Goal: Information Seeking & Learning: Learn about a topic

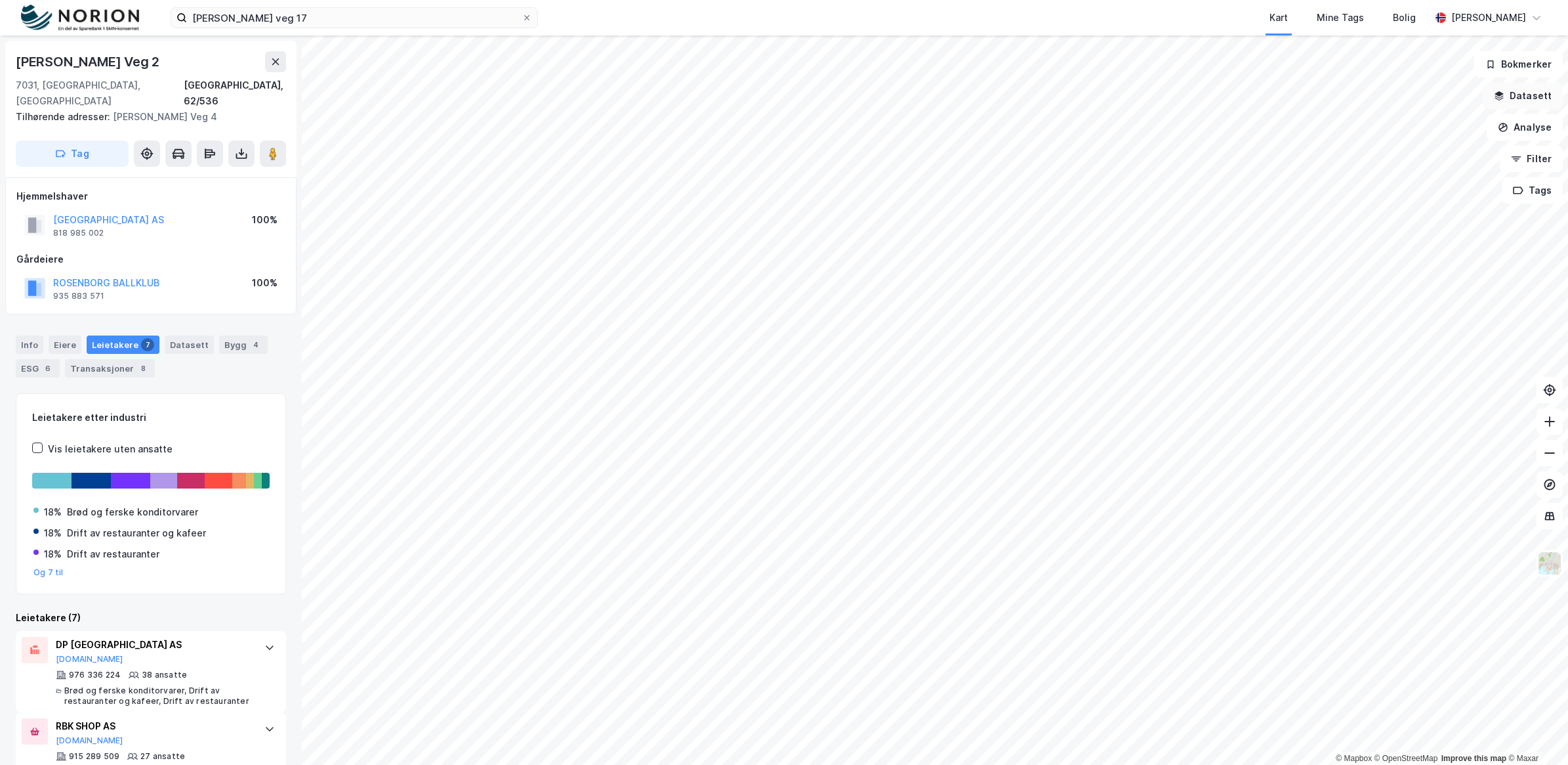
click at [788, 100] on button "Datasett" at bounding box center [1523, 96] width 80 height 26
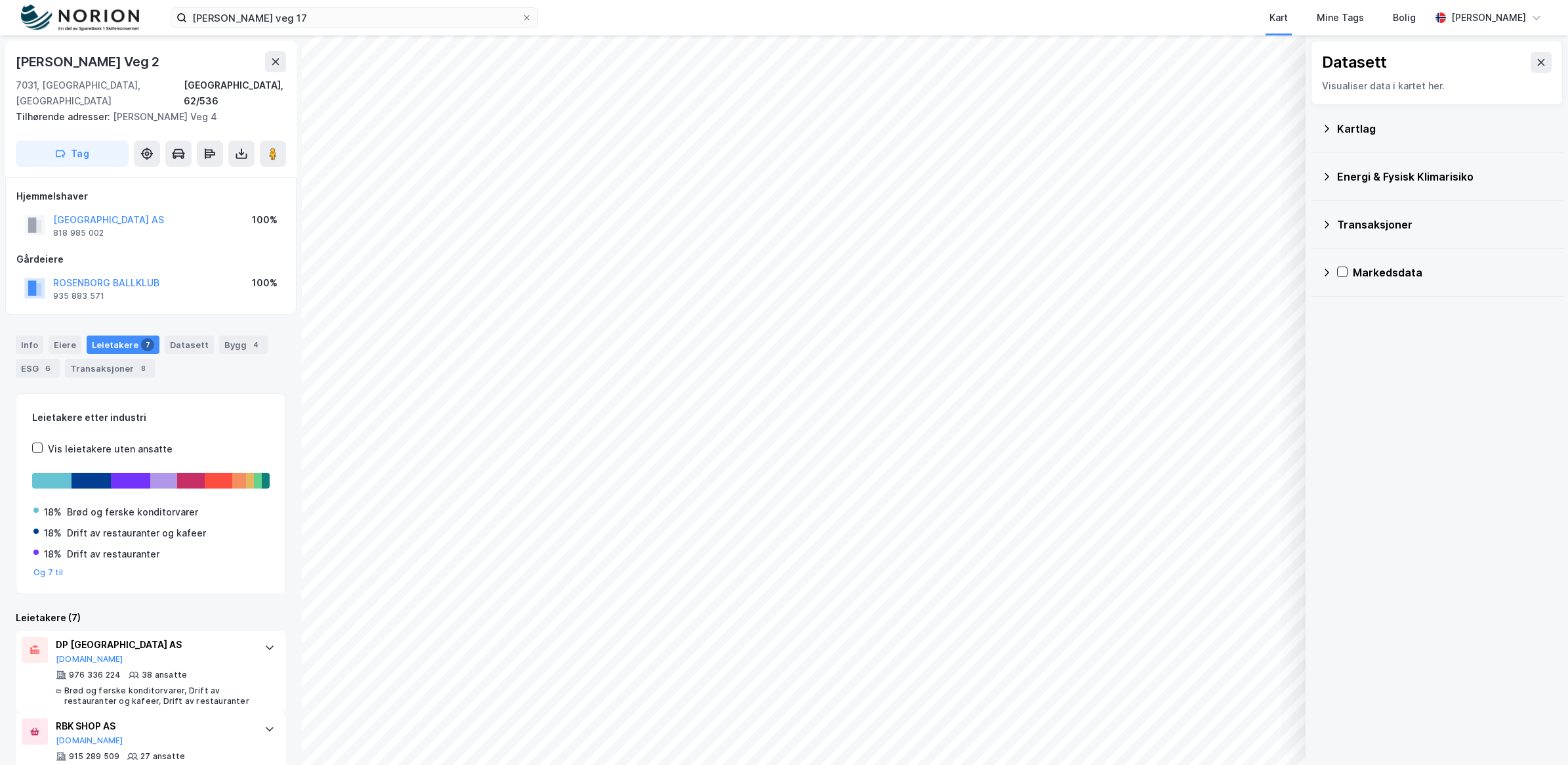
click at [788, 136] on div "Kartlag" at bounding box center [1437, 128] width 231 height 31
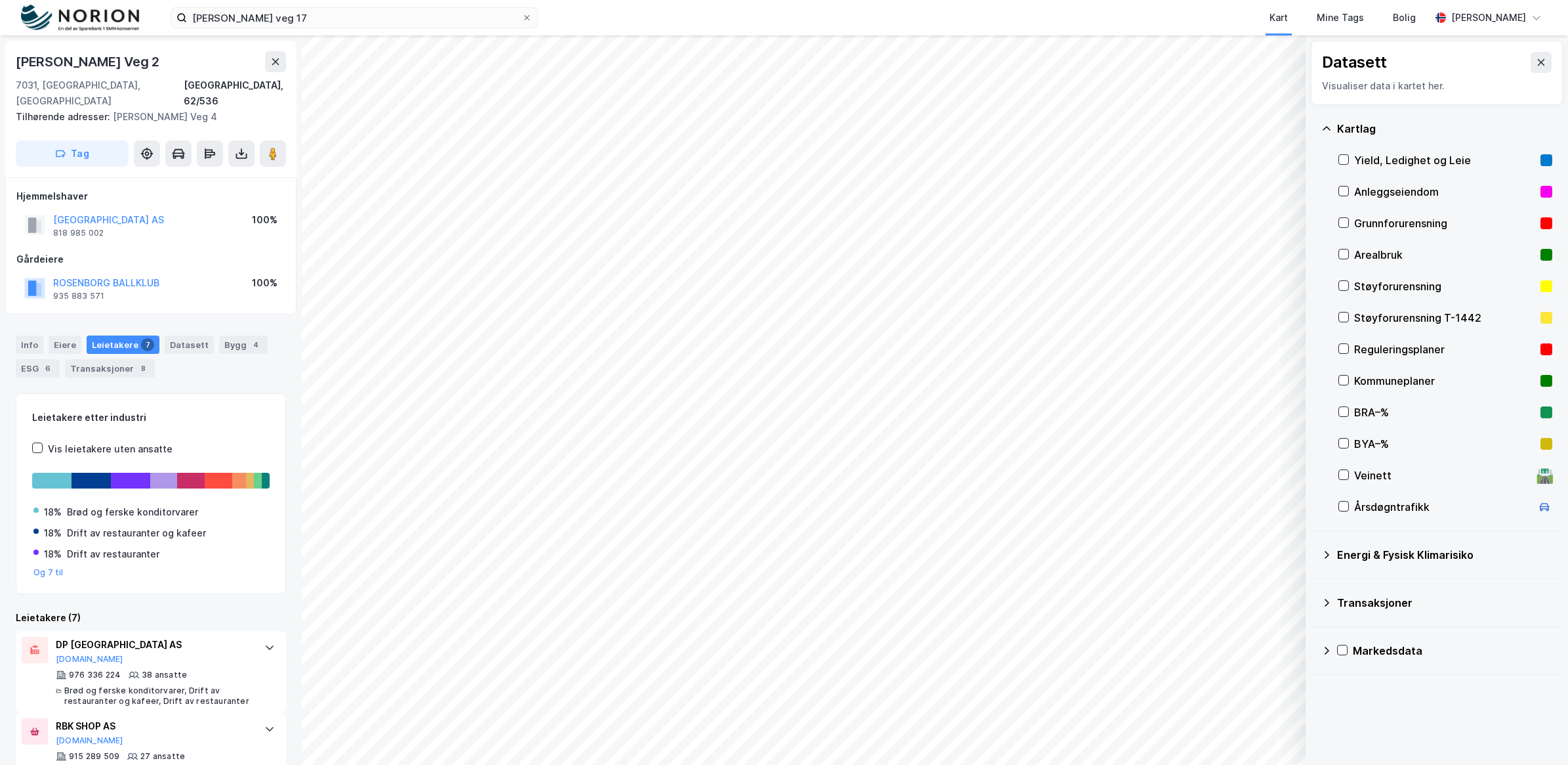
click at [788, 344] on div "Reguleringsplaner" at bounding box center [1444, 349] width 181 height 16
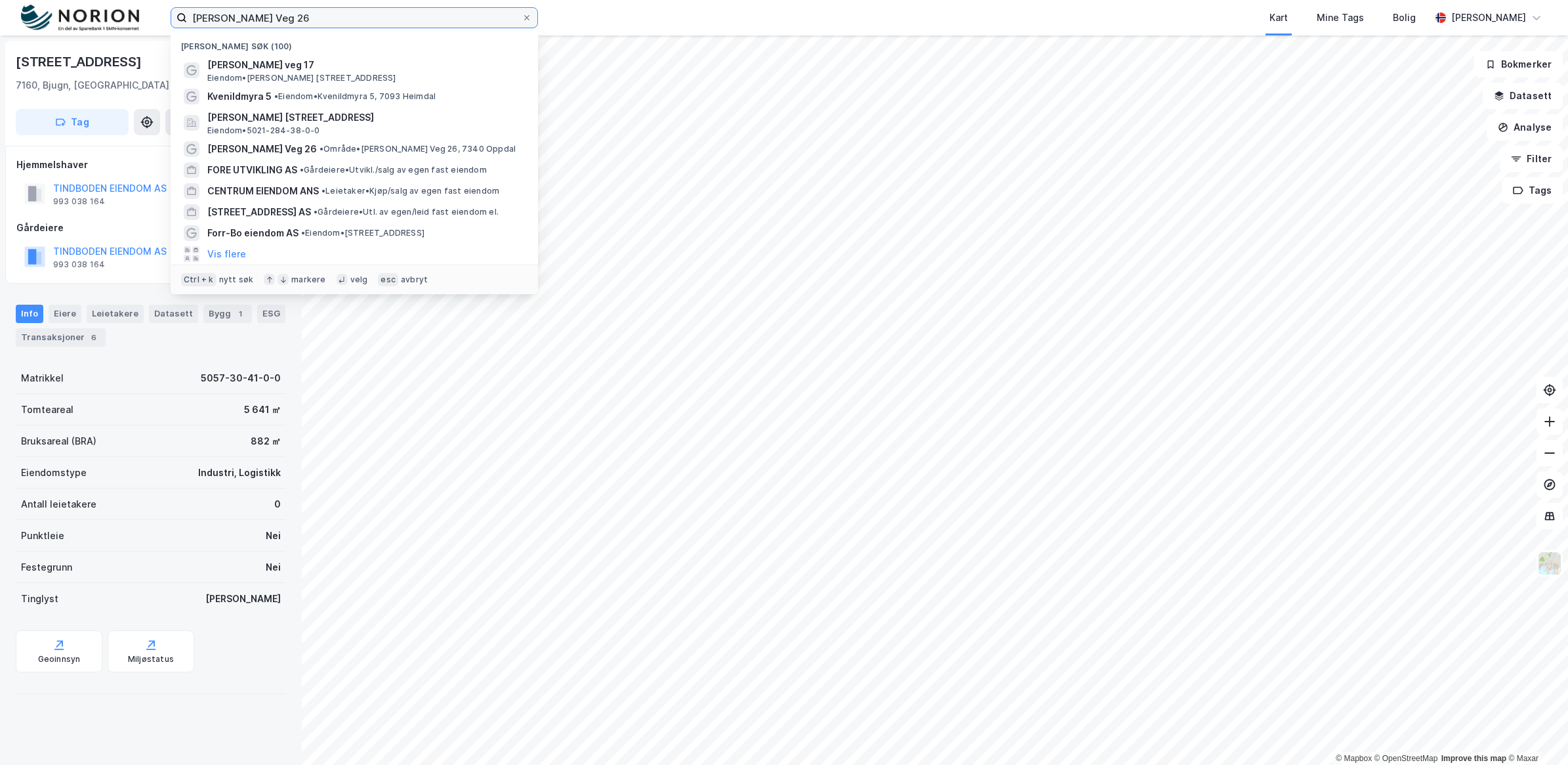
click at [292, 27] on input "[PERSON_NAME] Veg 26" at bounding box center [354, 18] width 335 height 19
drag, startPoint x: 297, startPoint y: 19, endPoint x: 184, endPoint y: 25, distance: 113.2
click at [184, 25] on label "[PERSON_NAME] Veg 26" at bounding box center [354, 18] width 367 height 21
paste input "Kjerringøy Bryggehotell AS"
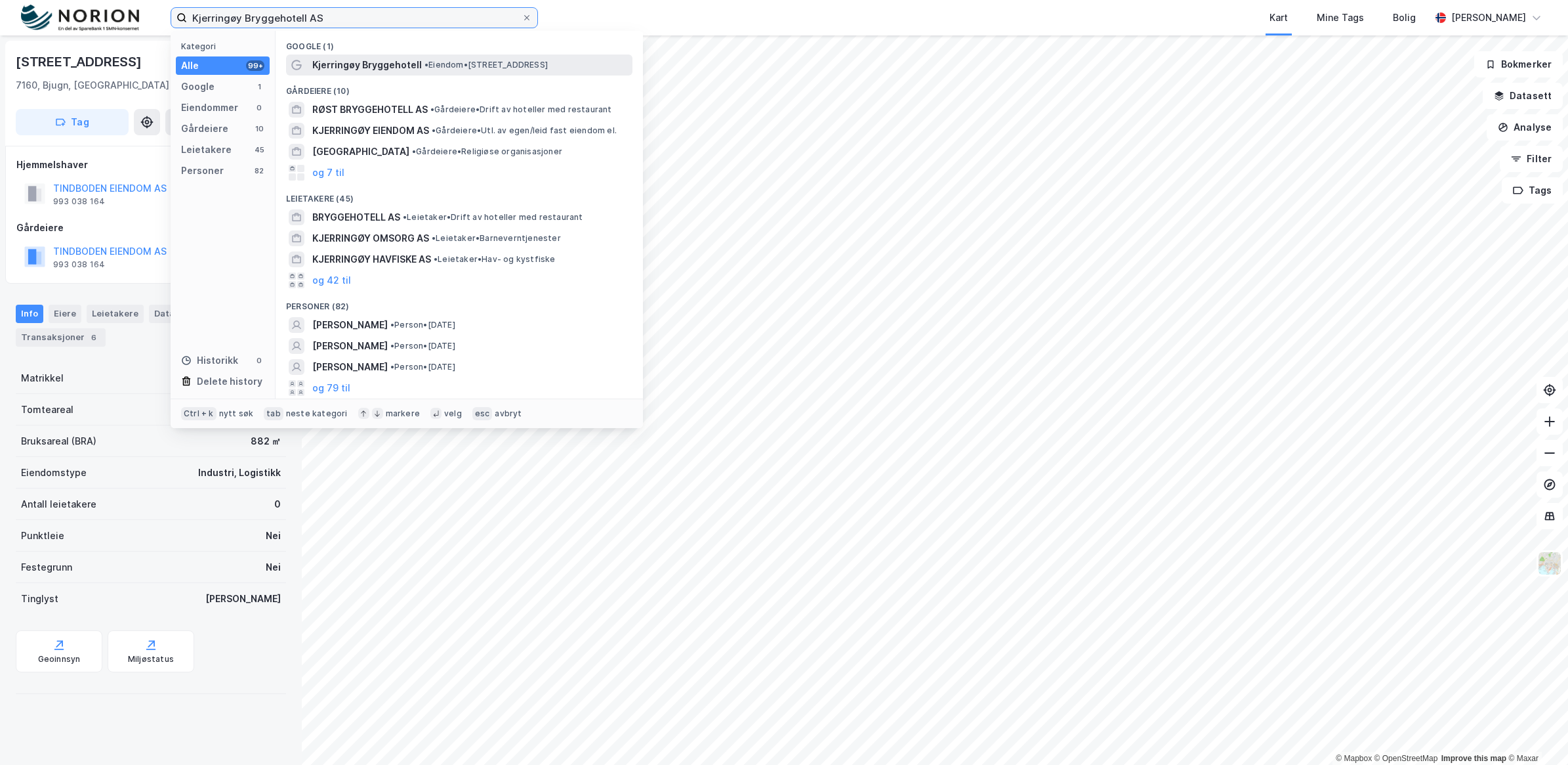
type input "Kjerringøy Bryggehotell AS"
click at [392, 64] on span "Kjerringøy Bryggehotell" at bounding box center [367, 65] width 110 height 16
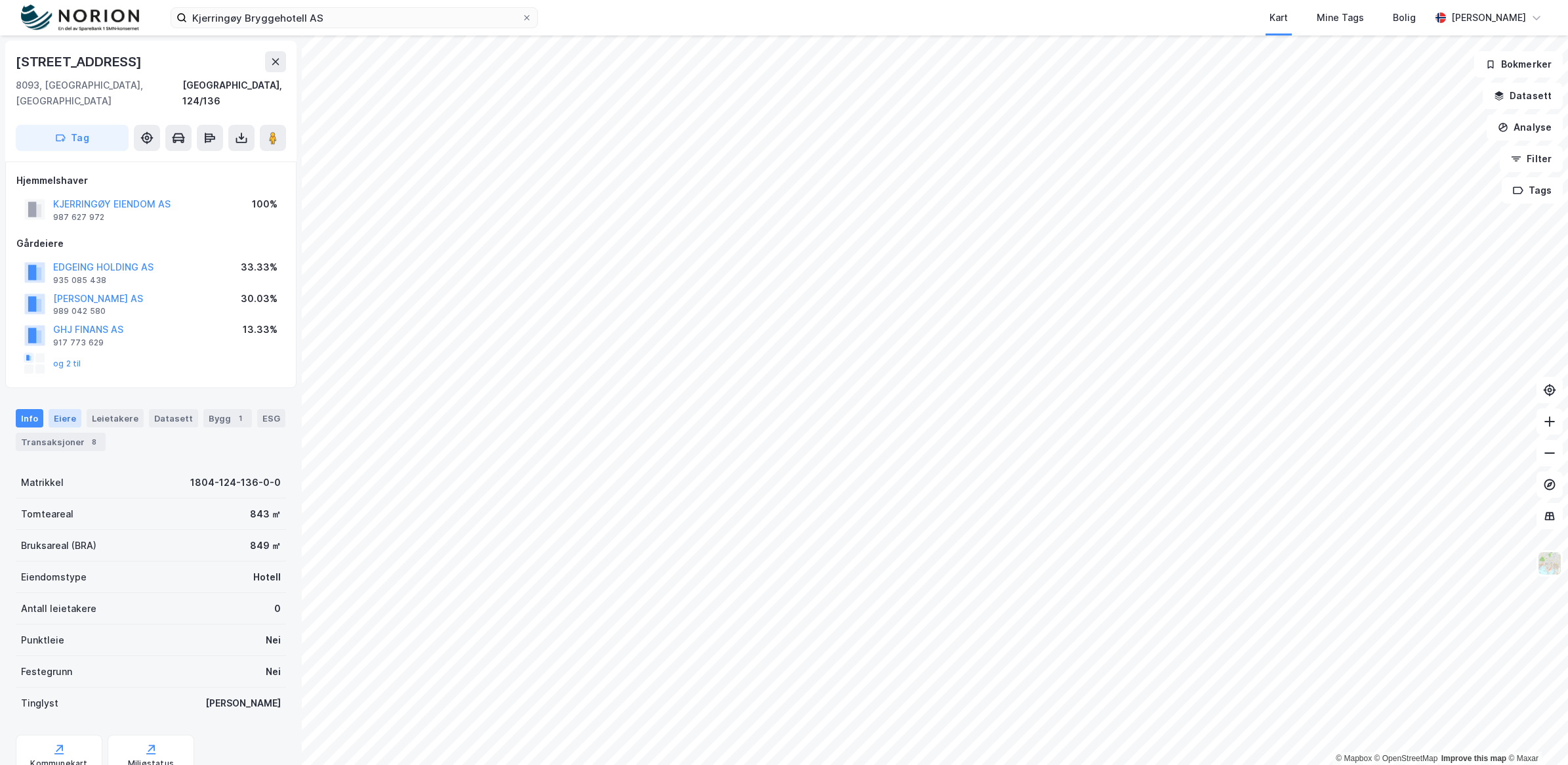
click at [60, 409] on div "Eiere" at bounding box center [65, 418] width 33 height 18
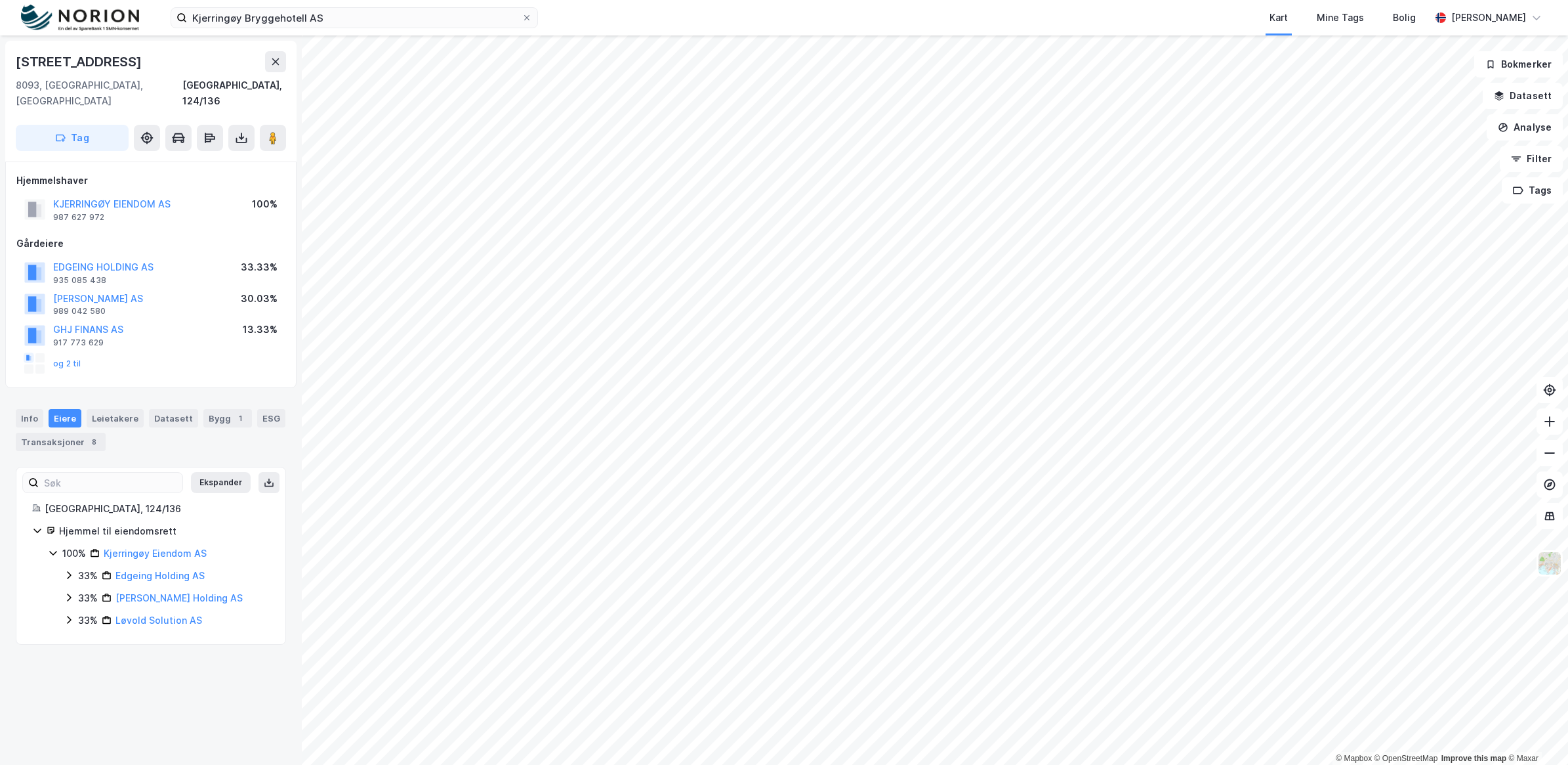
click at [69, 569] on icon at bounding box center [68, 574] width 10 height 10
click at [0, 0] on button "KJERRINGØY EIENDOM AS" at bounding box center [0, 0] width 0 height 0
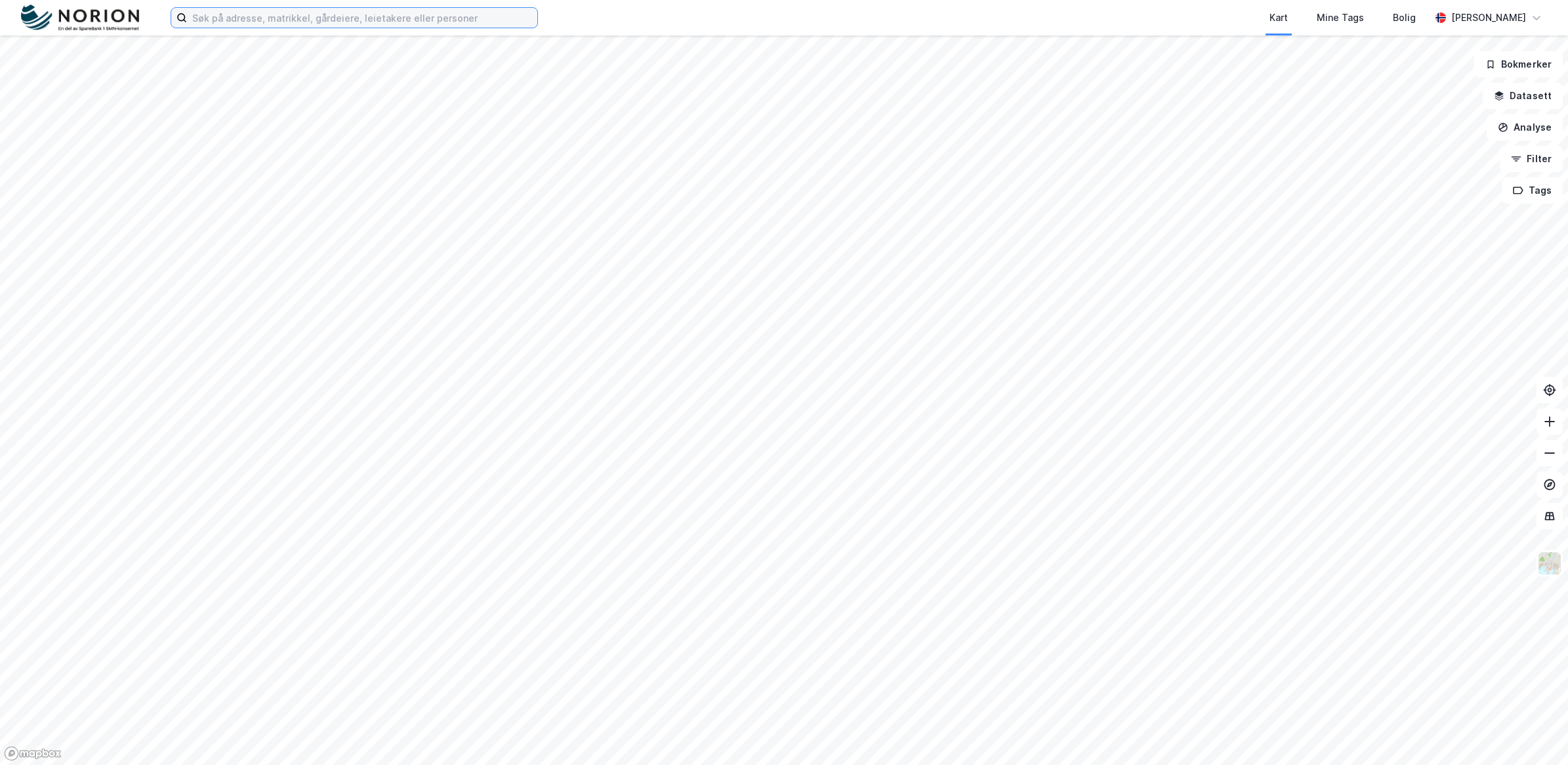
click at [351, 17] on input at bounding box center [362, 18] width 350 height 19
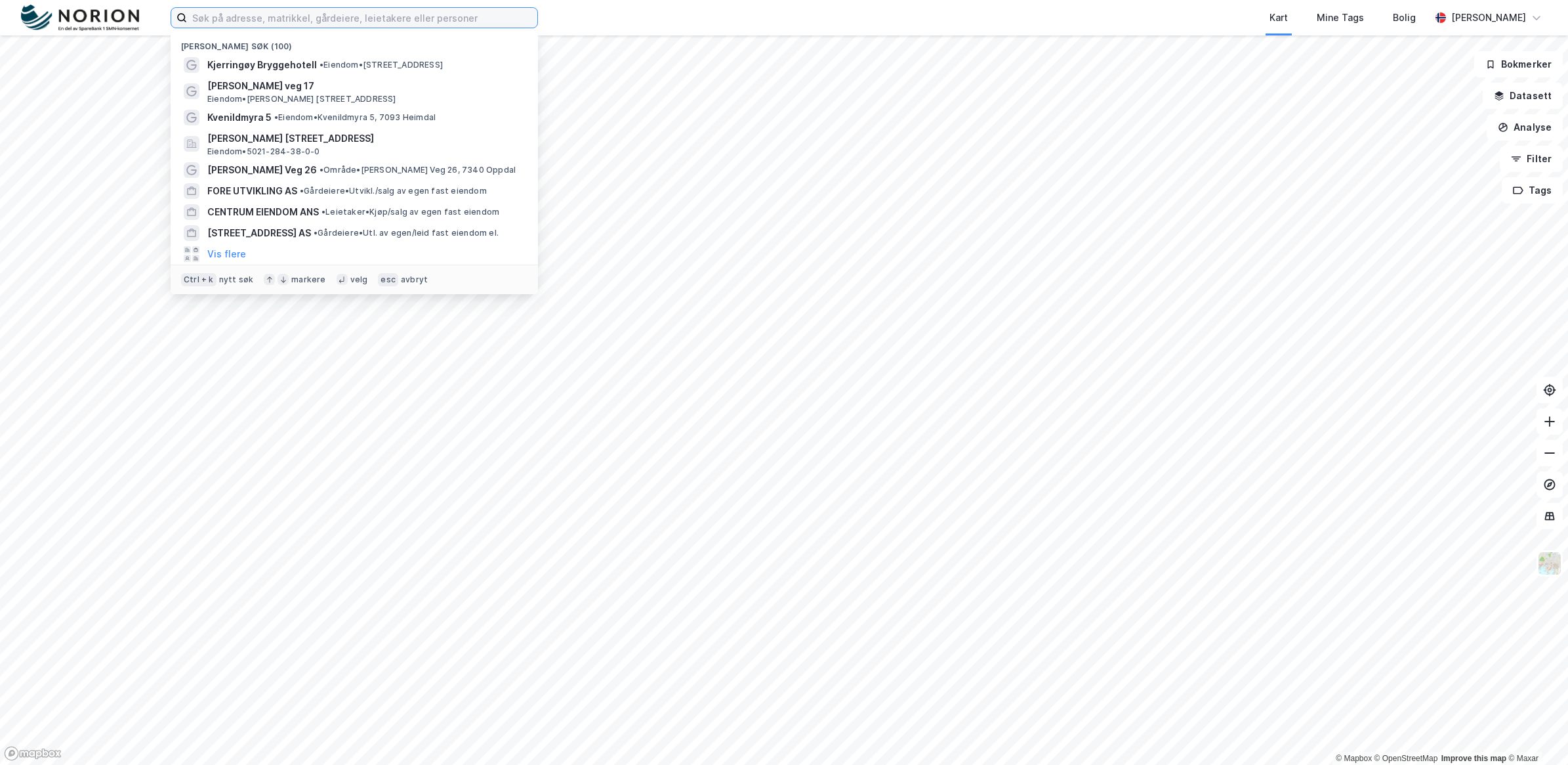
paste input "Lersbakken 22"
click at [351, 17] on input "Lersbakken 22" at bounding box center [354, 18] width 335 height 19
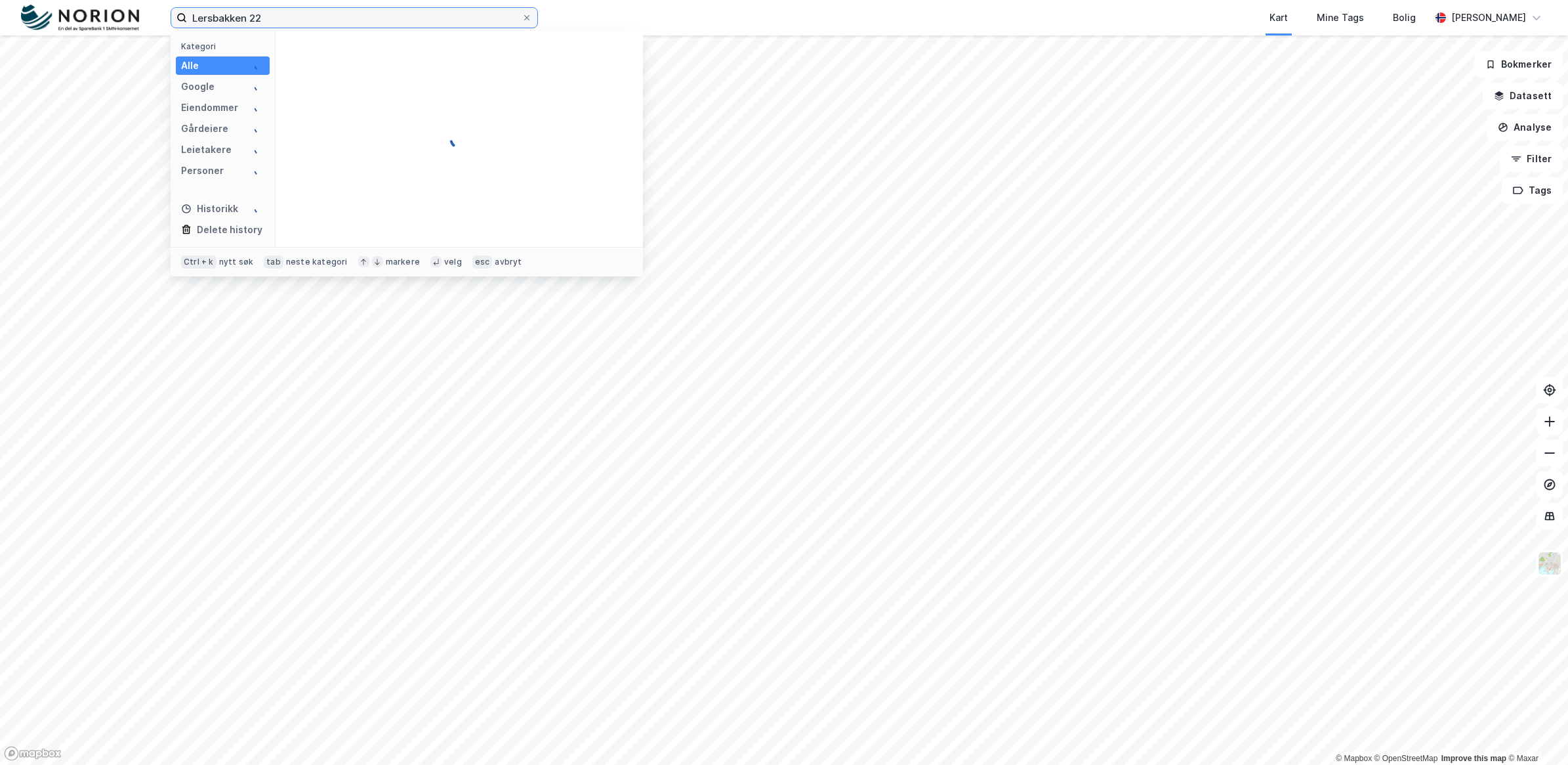
click at [351, 17] on input "Lersbakken 22" at bounding box center [354, 18] width 335 height 19
type input "Lersbakken 22"
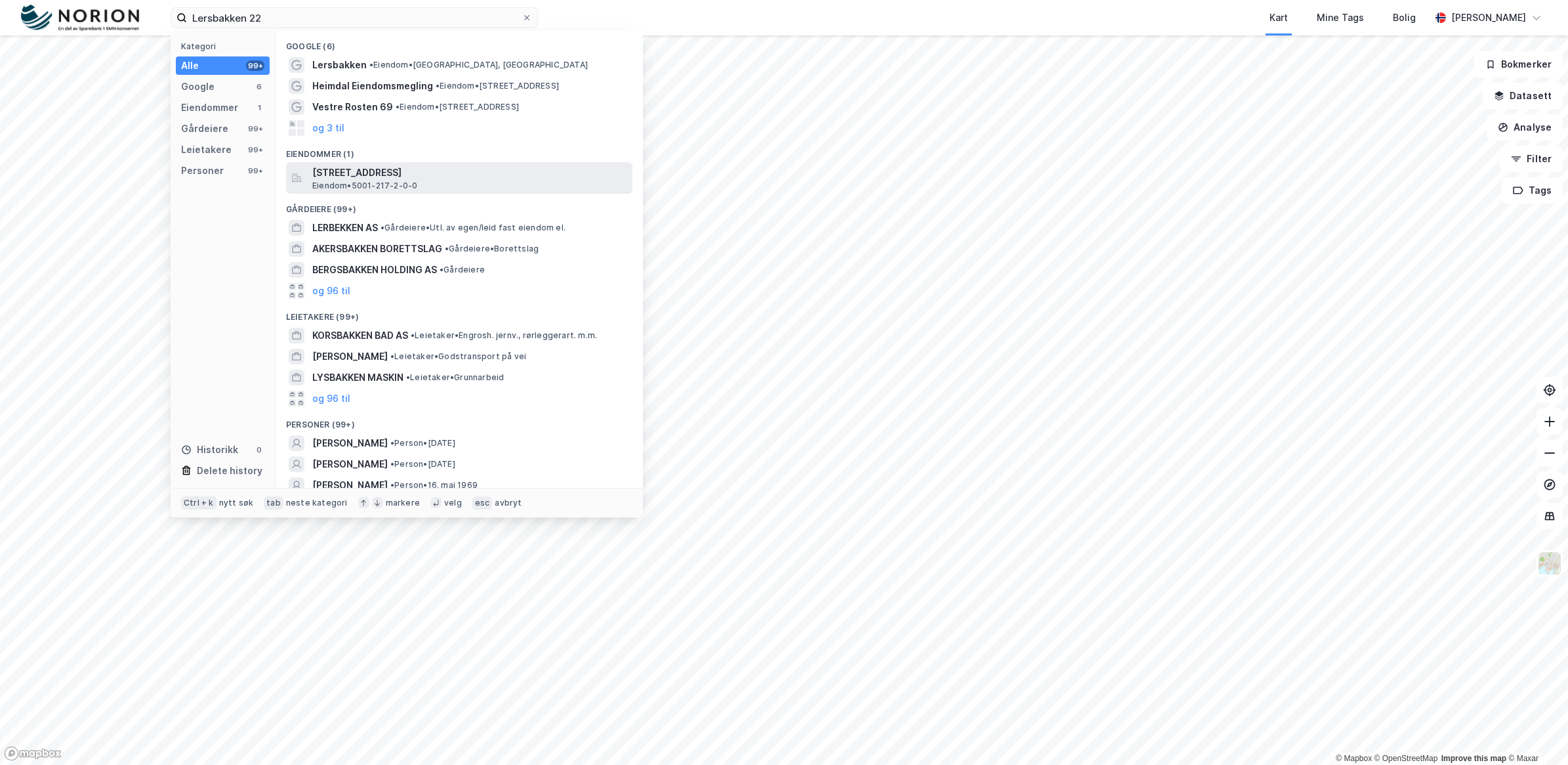
click at [431, 181] on div "[STREET_ADDRESS] • 5001-217-2-0-0" at bounding box center [471, 178] width 317 height 26
